Goal: Information Seeking & Learning: Learn about a topic

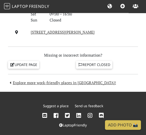
scroll to position [478, 0]
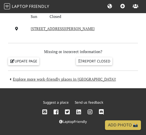
click at [89, 108] on link at bounding box center [91, 111] width 6 height 7
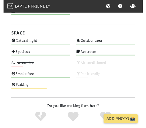
scroll to position [264, 0]
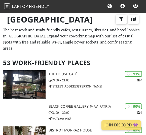
click at [66, 84] on p "[STREET_ADDRESS][PERSON_NAME]" at bounding box center [97, 86] width 97 height 5
click at [69, 84] on p "Av Pablo Neruda 3020" at bounding box center [97, 86] width 97 height 5
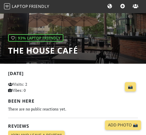
scroll to position [60, 0]
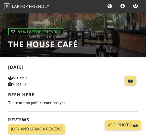
click at [134, 82] on link "📸" at bounding box center [130, 81] width 11 height 10
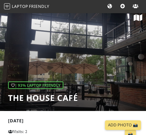
scroll to position [0, 0]
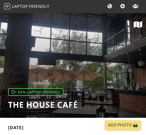
click at [140, 25] on icon at bounding box center [138, 25] width 9 height 8
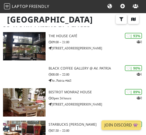
scroll to position [39, 0]
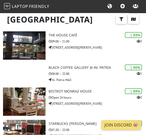
click at [77, 71] on p "08:00 – 22:00" at bounding box center [97, 73] width 97 height 5
click at [35, 94] on img at bounding box center [24, 101] width 43 height 28
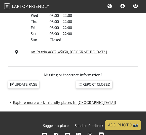
scroll to position [455, 0]
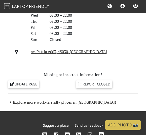
click at [79, 51] on link "Av. Patria #663, 45030, [GEOGRAPHIC_DATA]" at bounding box center [69, 51] width 76 height 5
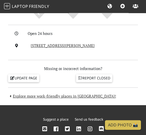
scroll to position [424, 0]
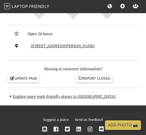
click at [85, 46] on link "[STREET_ADDRESS][PERSON_NAME]" at bounding box center [63, 45] width 64 height 5
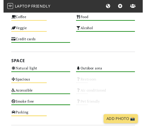
scroll to position [264, 0]
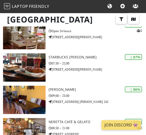
scroll to position [105, 0]
click at [35, 63] on img at bounding box center [24, 67] width 43 height 28
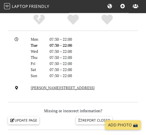
scroll to position [478, 0]
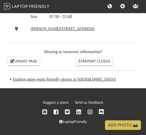
click at [80, 28] on link "[PERSON_NAME][STREET_ADDRESS]" at bounding box center [63, 28] width 64 height 5
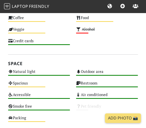
scroll to position [264, 0]
